Goal: Information Seeking & Learning: Find specific fact

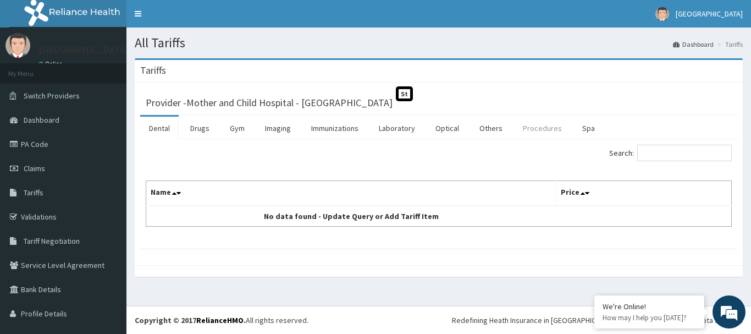
click at [533, 131] on link "Procedures" at bounding box center [542, 128] width 57 height 23
click at [536, 130] on link "Procedures" at bounding box center [542, 128] width 57 height 23
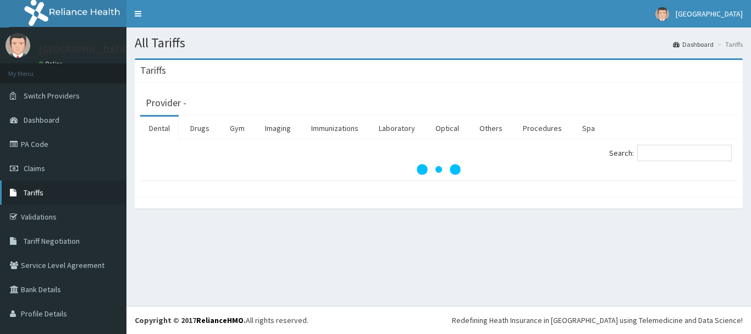
click at [40, 195] on span "Tariffs" at bounding box center [34, 193] width 20 height 10
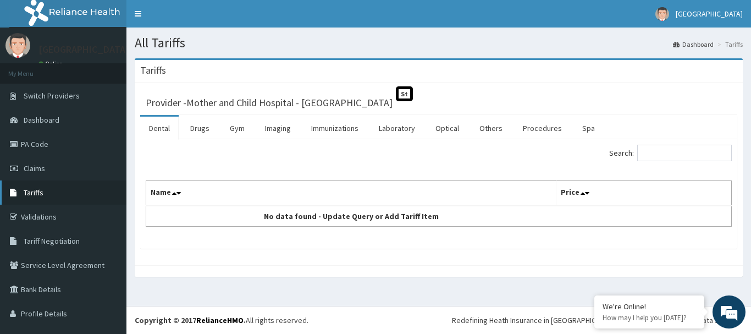
click at [30, 191] on span "Tariffs" at bounding box center [34, 193] width 20 height 10
click at [29, 194] on span "Tariffs" at bounding box center [34, 193] width 20 height 10
click at [34, 173] on link "Claims" at bounding box center [63, 168] width 127 height 24
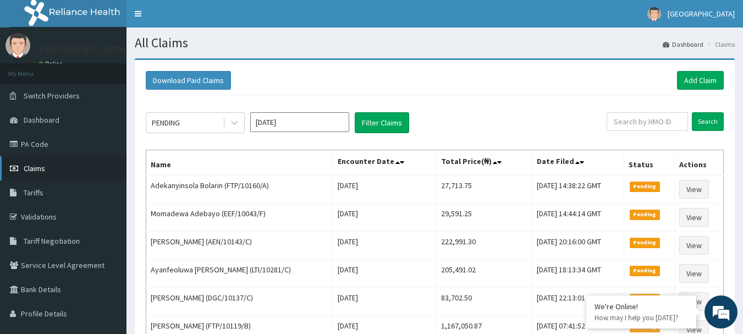
click at [36, 167] on span "Claims" at bounding box center [34, 168] width 21 height 10
click at [36, 189] on span "Tariffs" at bounding box center [34, 193] width 20 height 10
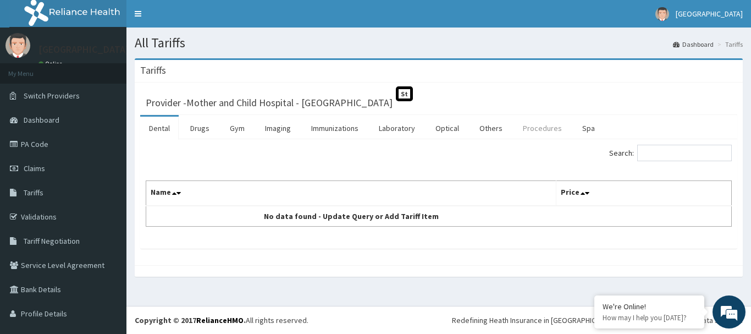
click at [533, 131] on link "Procedures" at bounding box center [542, 128] width 57 height 23
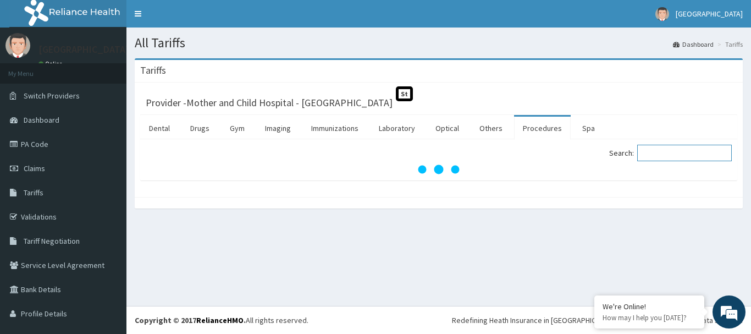
click at [655, 156] on input "Search:" at bounding box center [685, 153] width 95 height 17
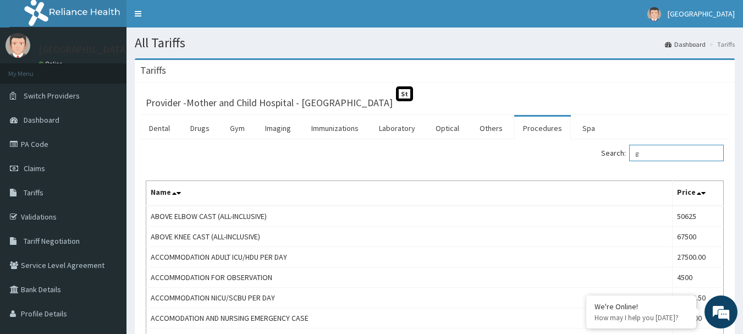
type input "gp"
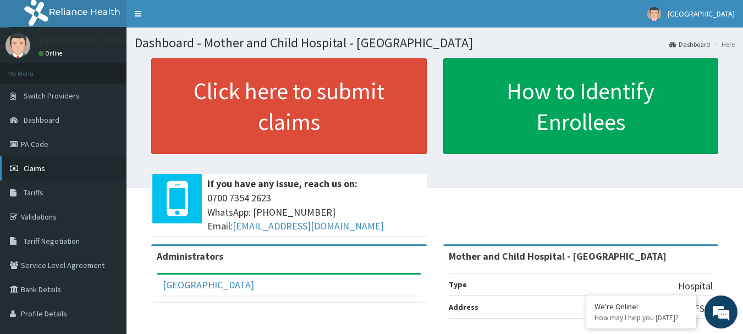
click at [25, 166] on span "Claims" at bounding box center [34, 168] width 21 height 10
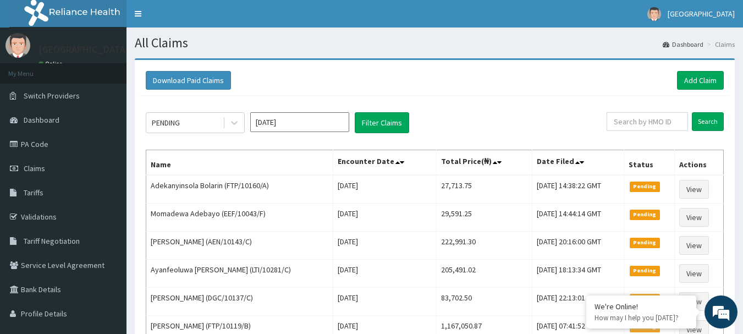
click at [35, 190] on span "Tariffs" at bounding box center [34, 193] width 20 height 10
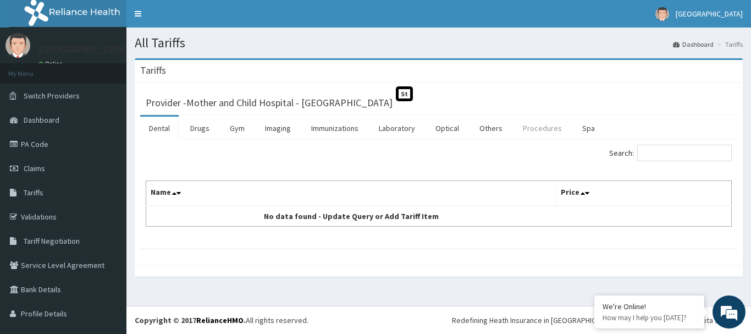
click at [531, 131] on link "Procedures" at bounding box center [542, 128] width 57 height 23
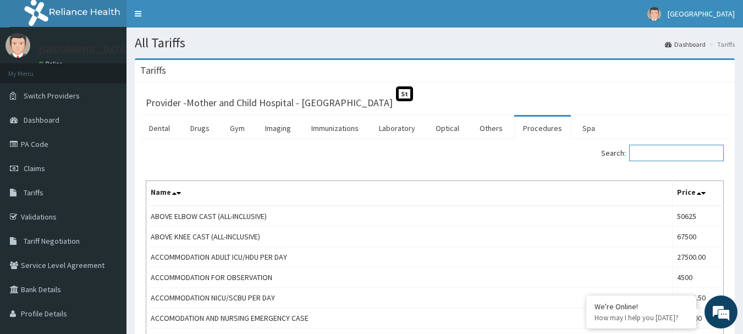
click at [656, 151] on input "Search:" at bounding box center [676, 153] width 95 height 17
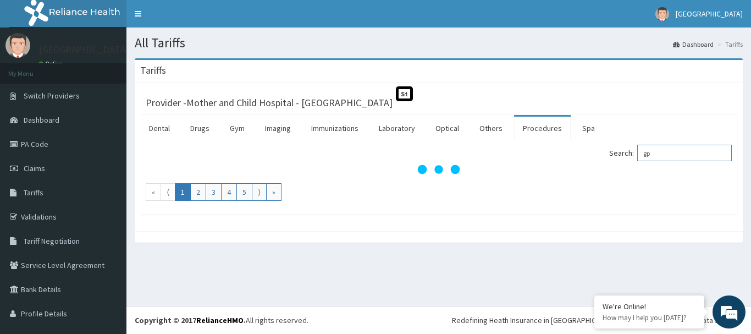
type input "g"
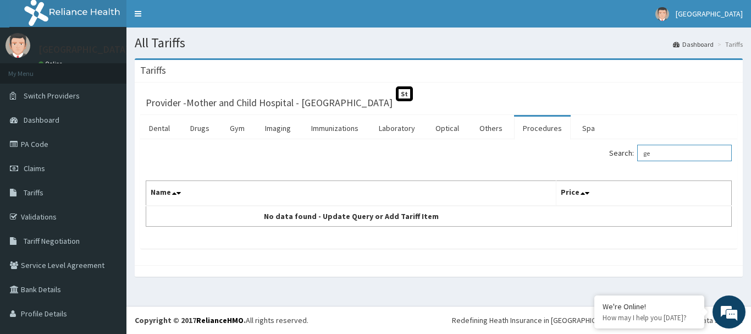
type input "g"
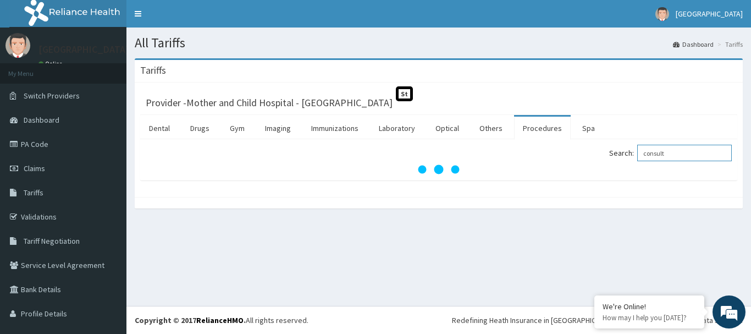
type input "consulta"
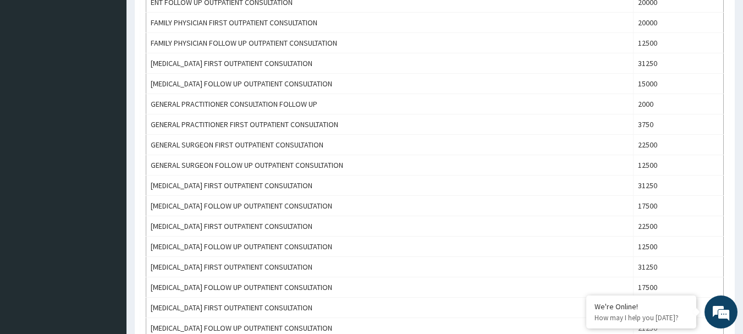
scroll to position [408, 0]
